Goal: Check status

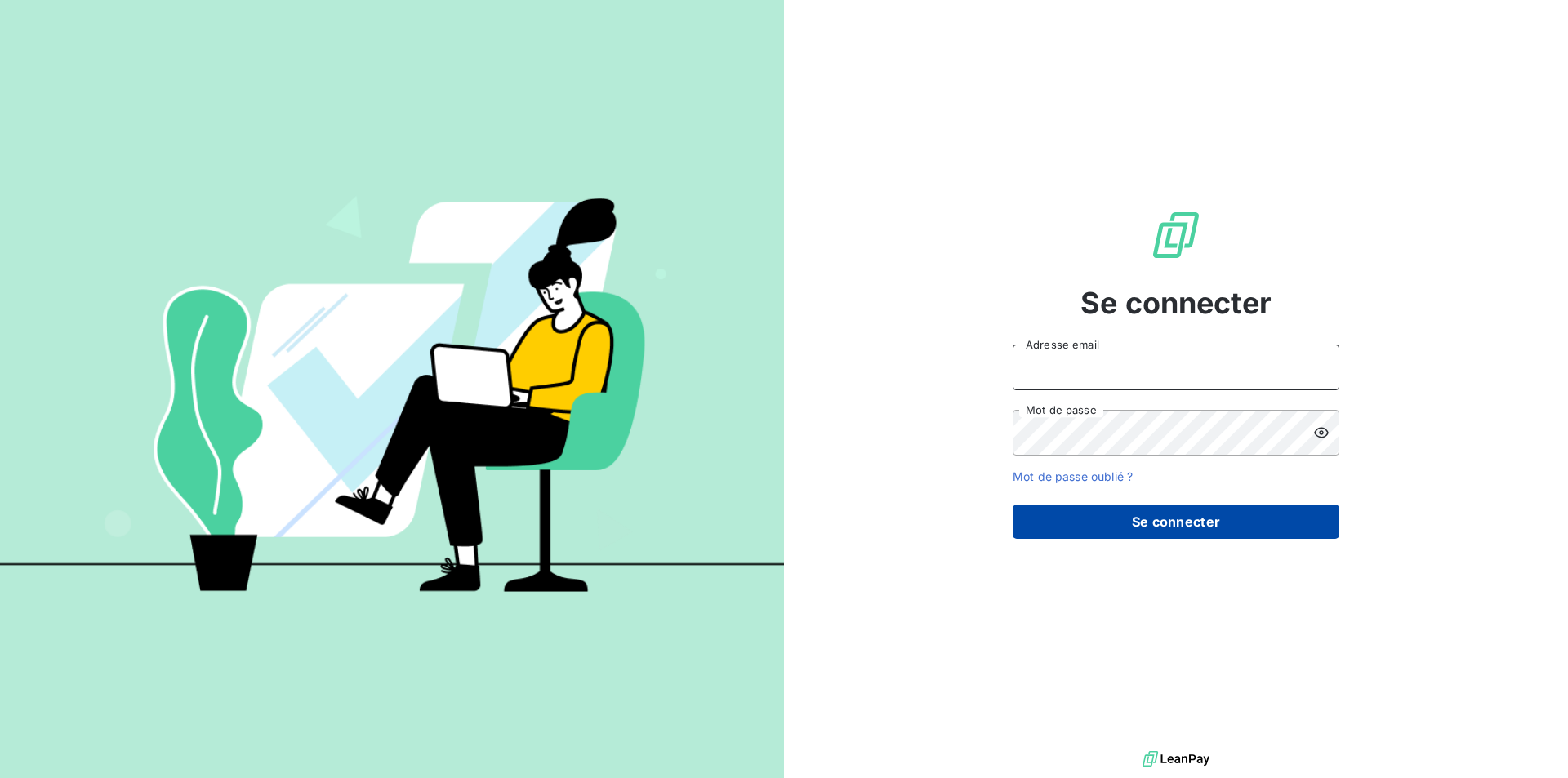
type input "[EMAIL_ADDRESS][DOMAIN_NAME]"
click at [1115, 515] on button "Se connecter" at bounding box center [1175, 521] width 327 height 34
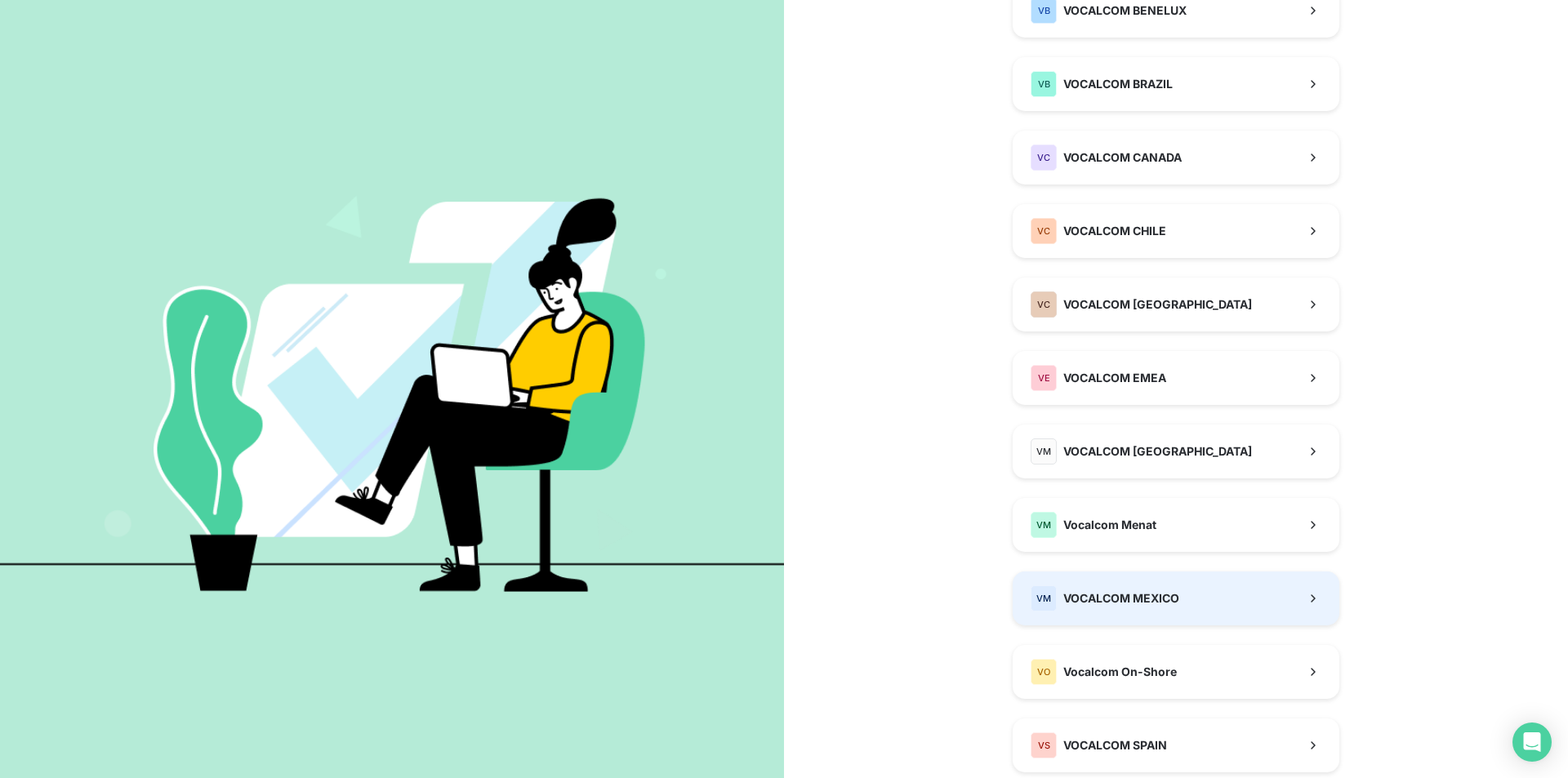
scroll to position [490, 0]
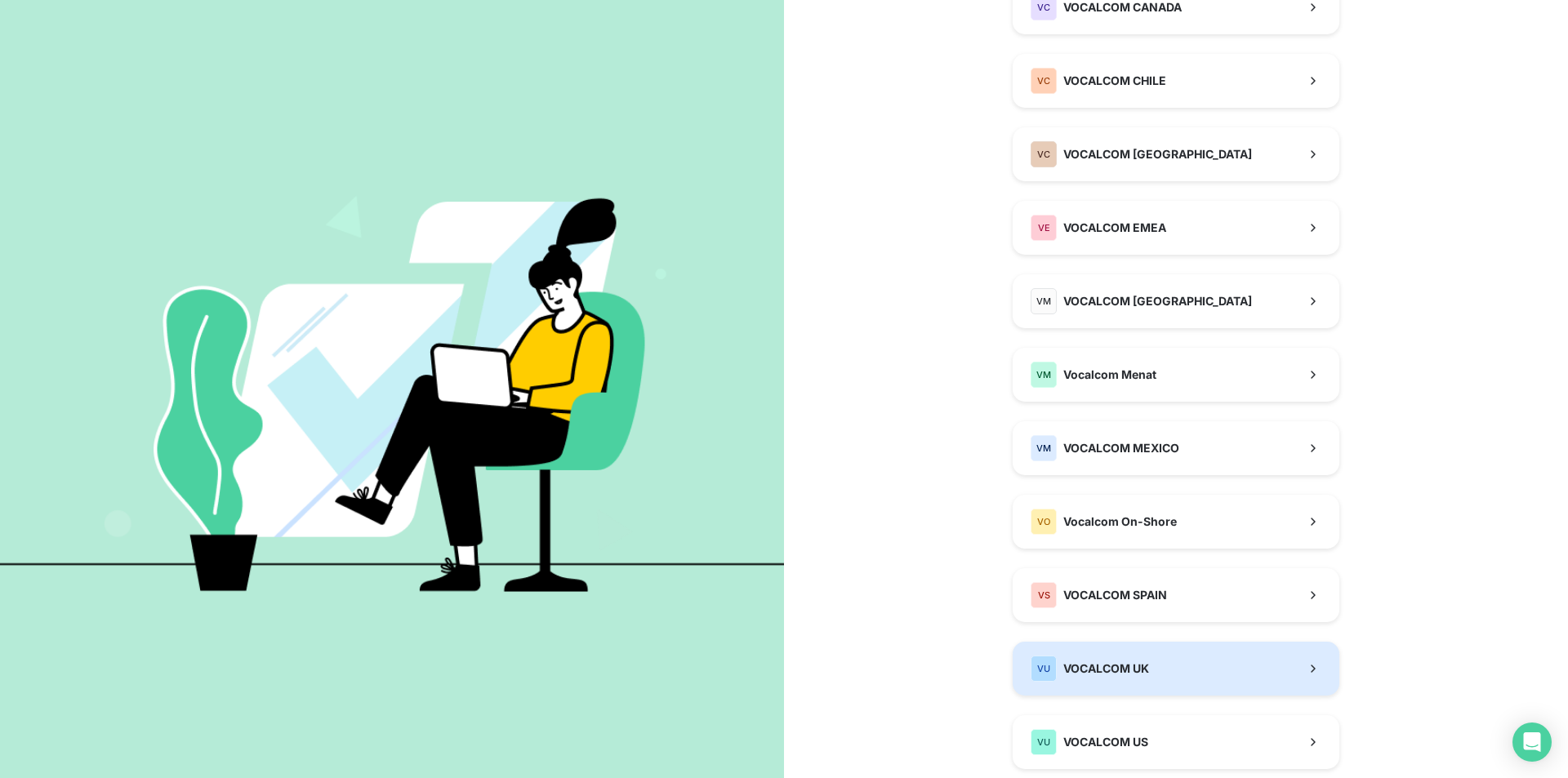
click at [1100, 663] on span "VOCALCOM UK" at bounding box center [1106, 669] width 86 height 17
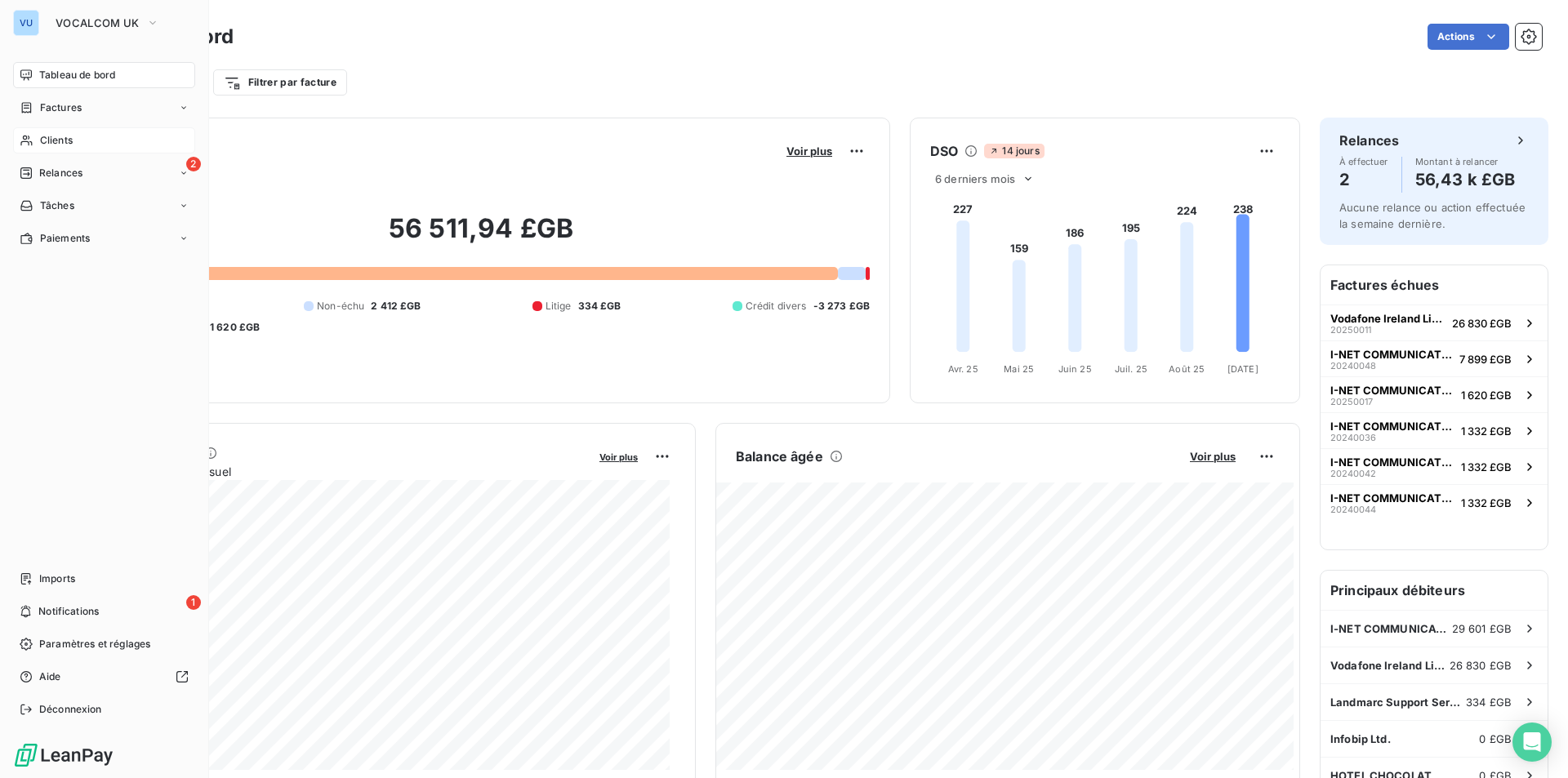
click at [63, 138] on span "Clients" at bounding box center [56, 141] width 33 height 15
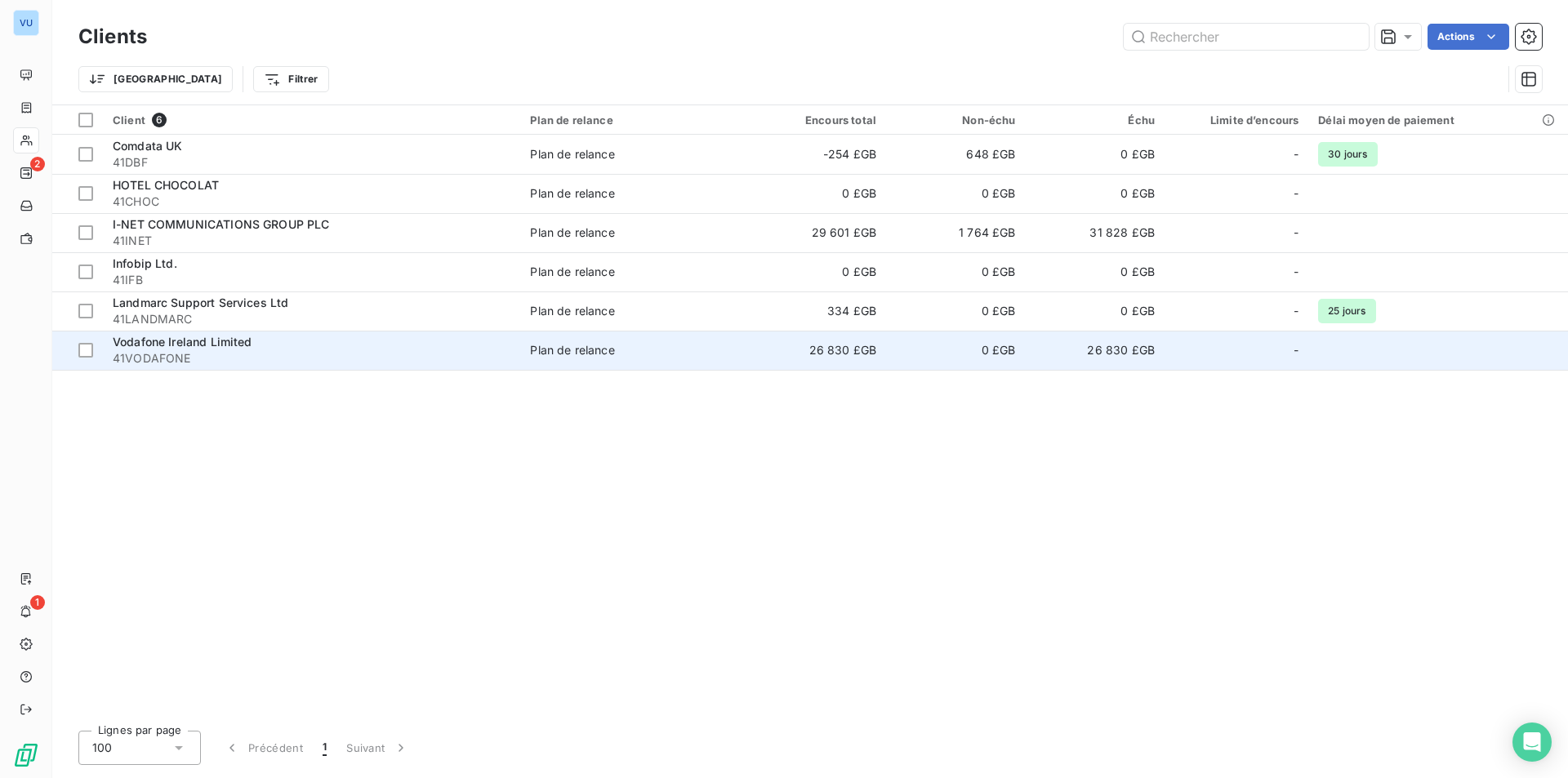
click at [808, 351] on td "26 830 £GB" at bounding box center [816, 350] width 139 height 39
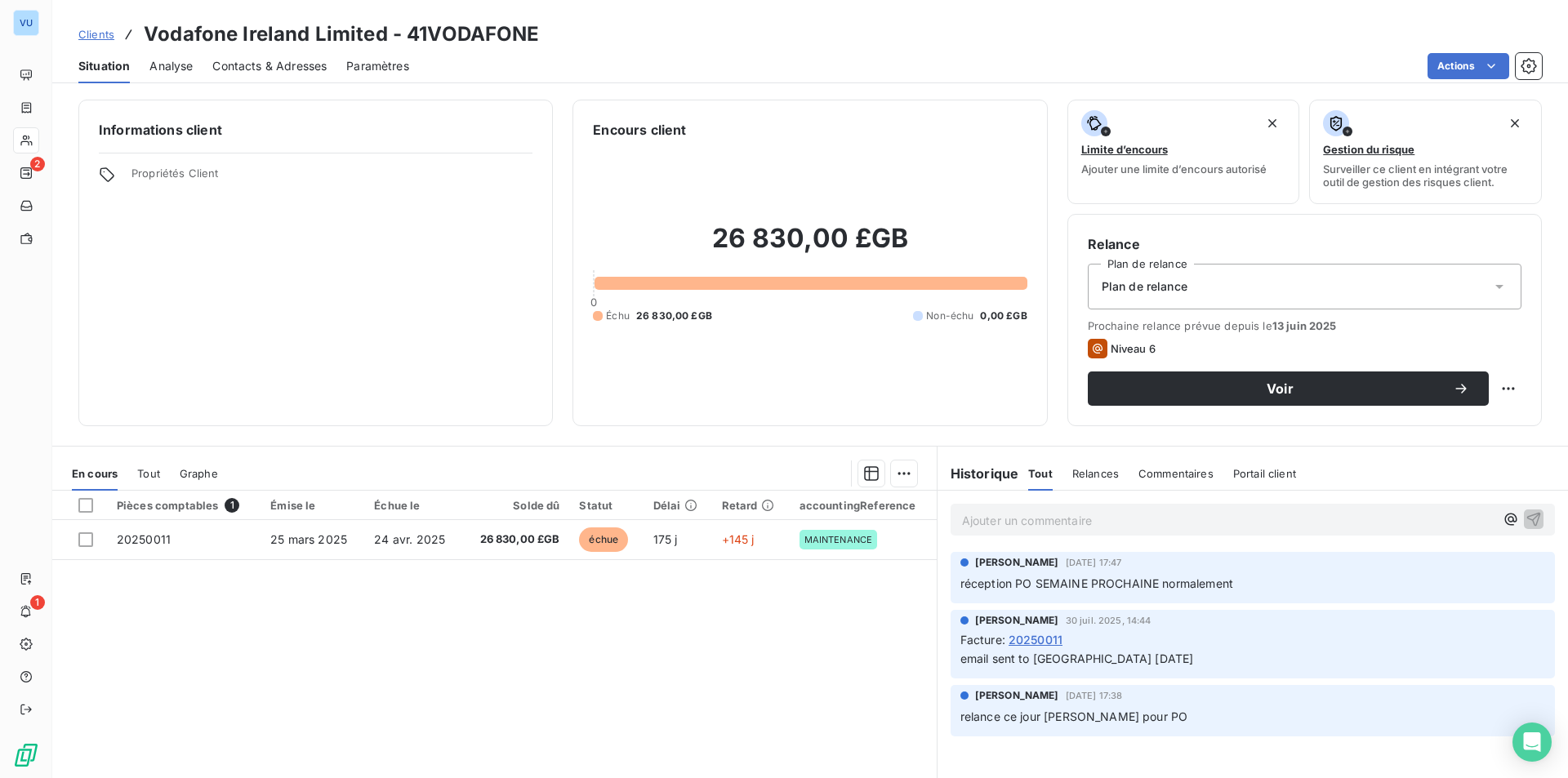
click at [1412, 603] on div "[PERSON_NAME] [DATE] 17:47 réception PO SEMAINE PROCHAINE normalement" at bounding box center [1252, 578] width 630 height 58
click at [1369, 664] on p "email sent to [GEOGRAPHIC_DATA] [DATE]" at bounding box center [1253, 659] width 584 height 19
